Goal: Task Accomplishment & Management: Use online tool/utility

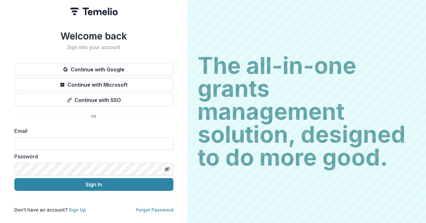
click at [81, 140] on input at bounding box center [93, 143] width 159 height 13
type input "**********"
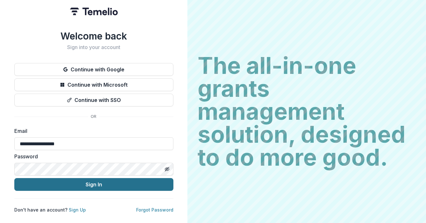
click at [61, 182] on button "Sign In" at bounding box center [93, 184] width 159 height 13
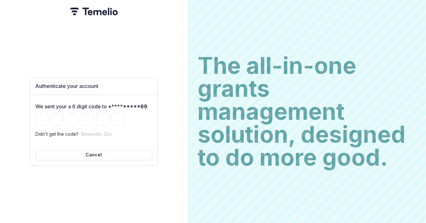
type input "*"
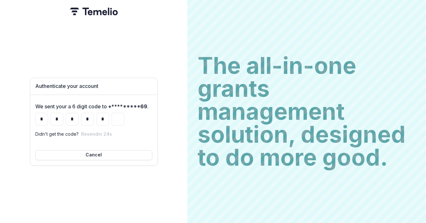
type input "*"
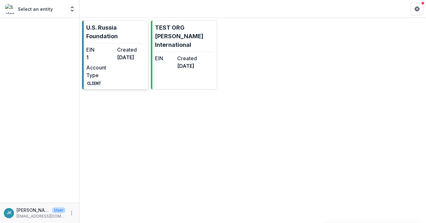
click at [133, 57] on dd "[DATE]" at bounding box center [131, 58] width 28 height 8
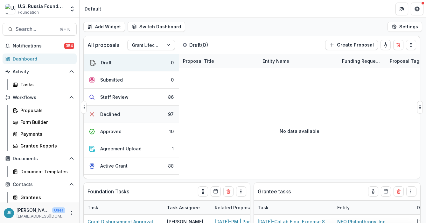
scroll to position [30, 0]
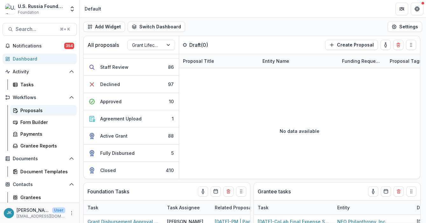
click at [24, 113] on div "Proposals" at bounding box center [45, 110] width 51 height 7
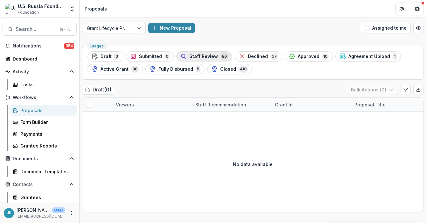
click at [189, 57] on span "Staff Review" at bounding box center [203, 56] width 29 height 5
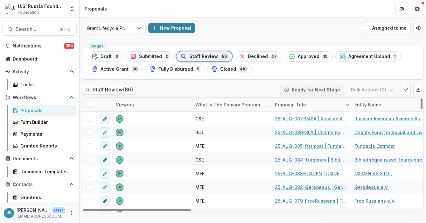
click at [205, 106] on div "What is the primary program area your project fits in to?" at bounding box center [232, 104] width 80 height 7
click at [213, 119] on input at bounding box center [231, 119] width 76 height 10
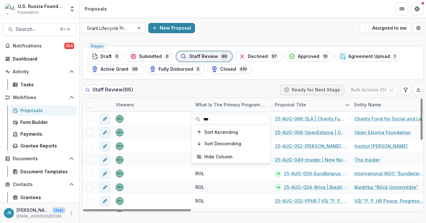
type input "***"
click at [233, 92] on div "Staff Review ( 86 ) Ready for Next Stage Bulk Actions ( 0 )" at bounding box center [253, 91] width 342 height 13
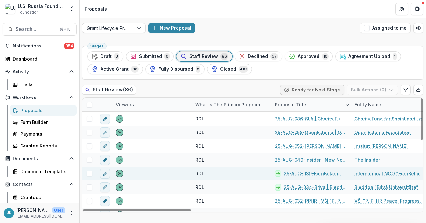
click at [89, 174] on span at bounding box center [90, 174] width 6 height 6
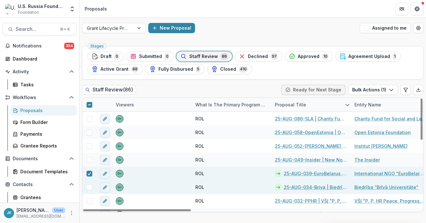
click at [88, 184] on span at bounding box center [90, 187] width 6 height 6
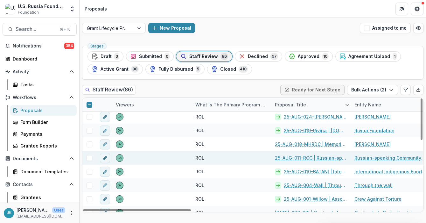
scroll to position [101, 0]
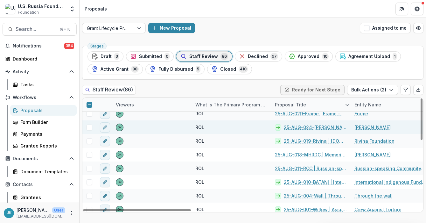
click at [88, 126] on span at bounding box center [90, 128] width 6 height 6
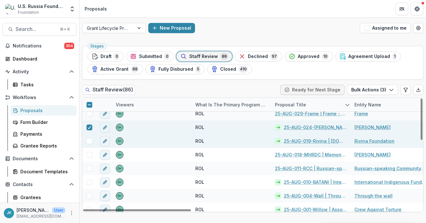
click at [87, 142] on span at bounding box center [90, 141] width 6 height 6
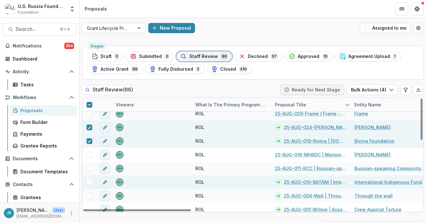
click at [89, 181] on span at bounding box center [90, 182] width 6 height 6
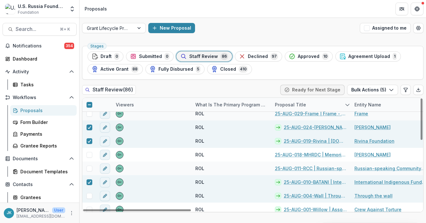
click at [89, 194] on span at bounding box center [90, 196] width 6 height 6
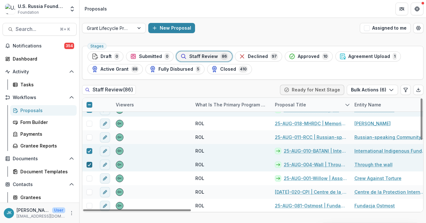
scroll to position [139, 0]
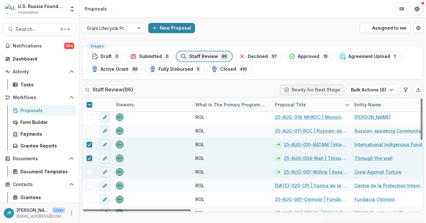
click at [86, 168] on div at bounding box center [89, 172] width 14 height 14
click at [89, 172] on span at bounding box center [90, 172] width 6 height 6
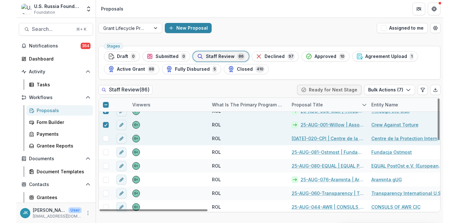
scroll to position [188, 0]
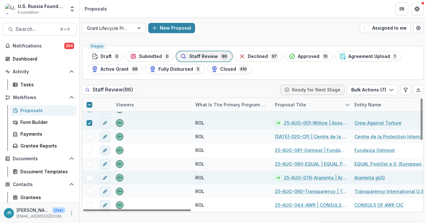
click at [87, 176] on span at bounding box center [90, 178] width 6 height 6
click at [387, 91] on button "Bulk Actions ( 8 )" at bounding box center [372, 90] width 51 height 10
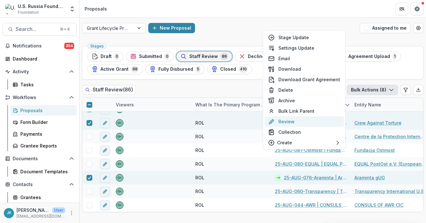
click at [293, 120] on button "Review" at bounding box center [305, 121] width 80 height 11
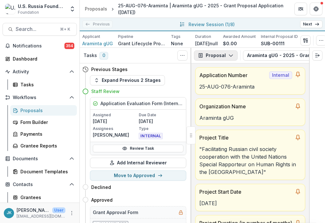
click at [224, 58] on button "Proposal" at bounding box center [216, 55] width 44 height 10
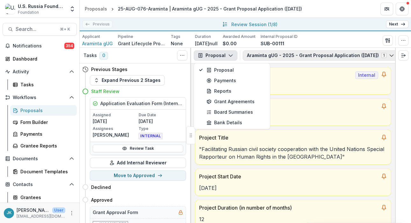
click at [289, 53] on button "Araminta gUG - 2025 - Grant Proposal Application ([DATE]) 1" at bounding box center [320, 55] width 155 height 10
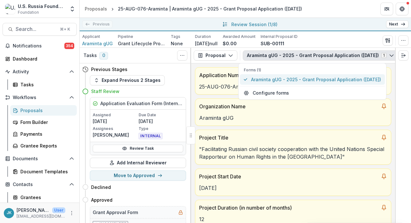
click at [288, 81] on span "Araminta gUG - 2025 - Grant Proposal Application ([DATE])" at bounding box center [316, 79] width 130 height 7
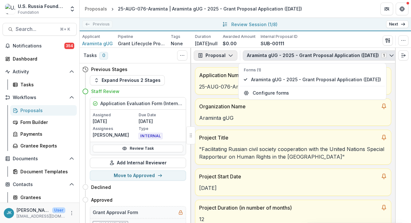
click at [220, 53] on button "Proposal" at bounding box center [216, 55] width 44 height 10
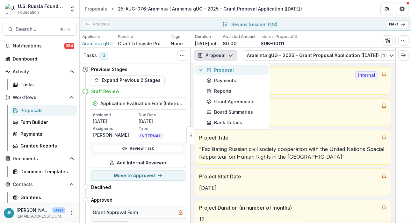
click at [221, 70] on div "Proposal" at bounding box center [235, 70] width 58 height 7
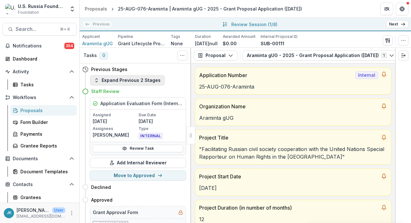
click at [142, 83] on button "Expand Previous 2 Stages" at bounding box center [127, 80] width 75 height 10
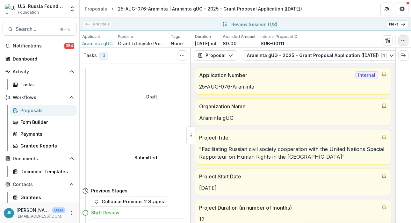
click at [400, 41] on button "button" at bounding box center [403, 40] width 10 height 10
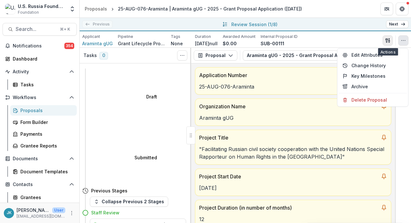
click at [390, 40] on button "button" at bounding box center [387, 40] width 10 height 10
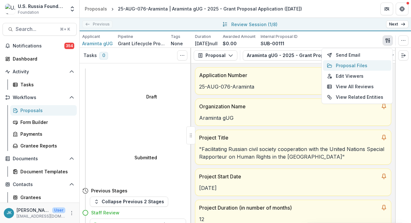
click at [352, 65] on button "Proposal Files" at bounding box center [357, 65] width 68 height 11
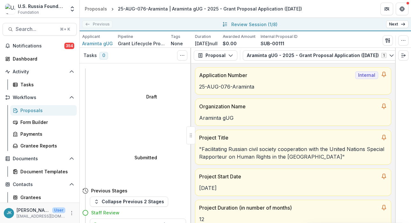
click at [365, 62] on button "Download" at bounding box center [384, 57] width 39 height 11
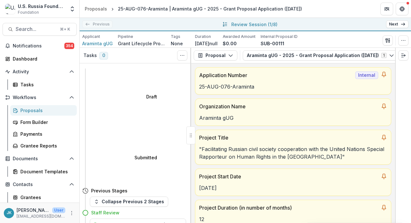
click at [394, 25] on link "Next" at bounding box center [397, 24] width 22 height 8
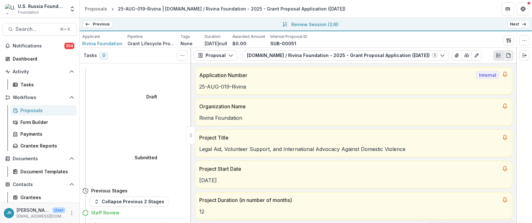
click at [426, 59] on button "PDF view" at bounding box center [508, 55] width 10 height 10
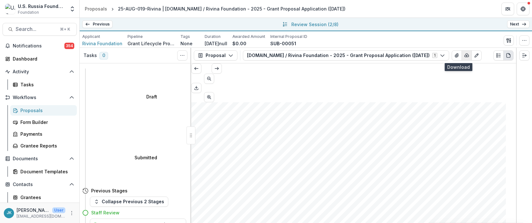
click at [426, 56] on line "button" at bounding box center [466, 55] width 0 height 1
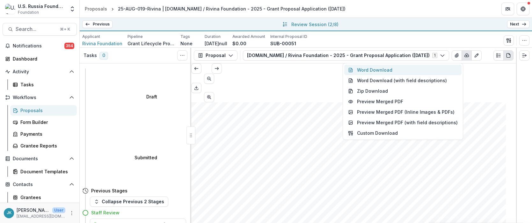
click at [426, 67] on button "Word Download" at bounding box center [402, 70] width 117 height 11
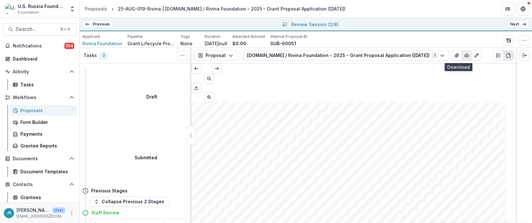
click at [426, 58] on icon "button" at bounding box center [466, 55] width 5 height 5
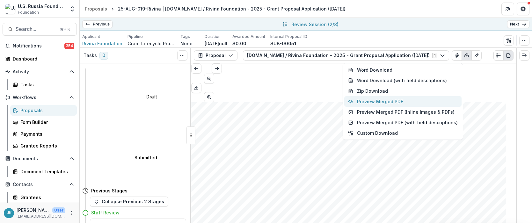
click at [426, 99] on button "Preview Merged PDF" at bounding box center [402, 101] width 117 height 11
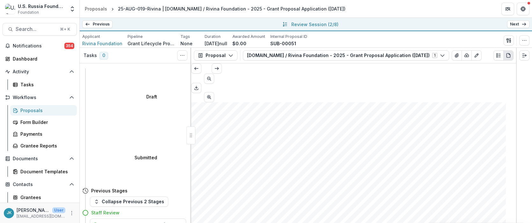
click at [426, 25] on link "Next" at bounding box center [518, 24] width 22 height 8
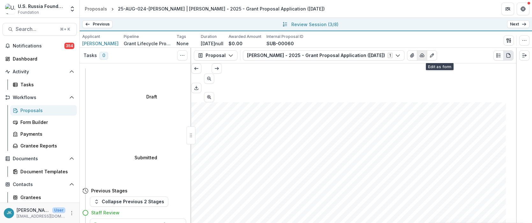
click at [424, 54] on icon "button" at bounding box center [421, 55] width 5 height 5
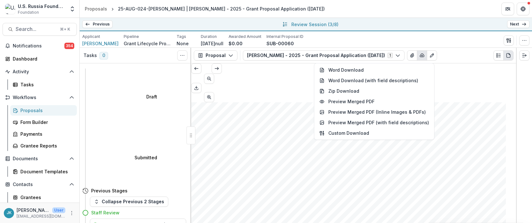
click at [308, 61] on div "Proposal Proposal Payments Reports Grant Agreements Board Summaries Bank Detail…" at bounding box center [353, 56] width 325 height 16
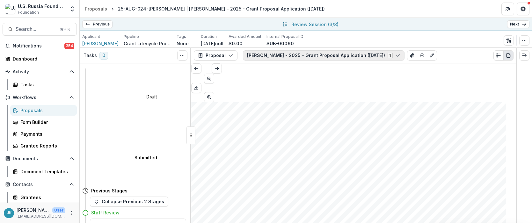
click at [294, 56] on button "[PERSON_NAME] - 2025 - Grant Proposal Application ([DATE]) 1" at bounding box center [323, 55] width 161 height 10
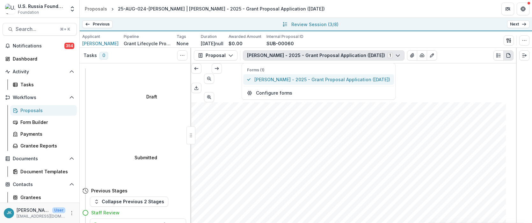
click at [287, 76] on span "[PERSON_NAME] - 2025 - Grant Proposal Application ([DATE])" at bounding box center [322, 79] width 136 height 7
click at [287, 78] on span "[PERSON_NAME] - 2025 - Grant Proposal Application ([DATE])" at bounding box center [322, 79] width 136 height 7
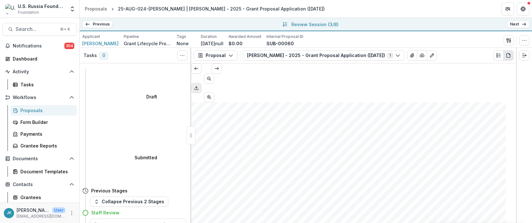
click at [199, 85] on icon "Download PDF" at bounding box center [196, 87] width 5 height 5
click at [426, 27] on link "Next" at bounding box center [518, 24] width 22 height 8
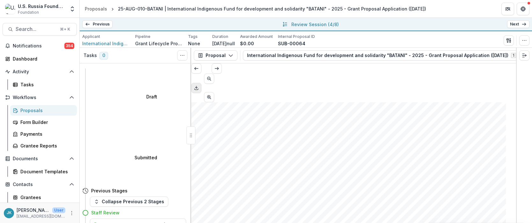
click at [199, 85] on icon "Download PDF" at bounding box center [196, 87] width 5 height 5
click at [426, 25] on link "Next" at bounding box center [518, 24] width 22 height 8
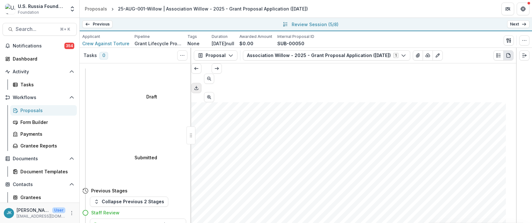
click at [201, 83] on button "Download PDF" at bounding box center [196, 88] width 10 height 10
click at [426, 24] on link "Next" at bounding box center [518, 24] width 22 height 8
click at [199, 85] on icon "Download PDF" at bounding box center [196, 87] width 5 height 5
click at [426, 23] on link "Next" at bounding box center [518, 24] width 22 height 8
click at [201, 83] on button "Download PDF" at bounding box center [196, 88] width 10 height 10
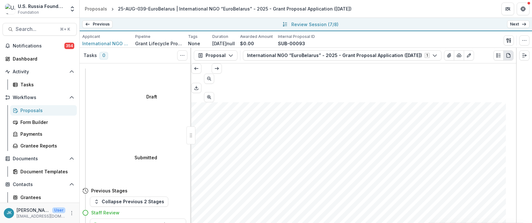
click at [426, 24] on link "Next" at bounding box center [518, 24] width 22 height 8
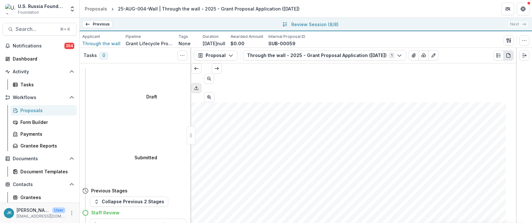
click at [199, 85] on icon "Download PDF" at bounding box center [196, 87] width 5 height 5
